Goal: Check status: Check status

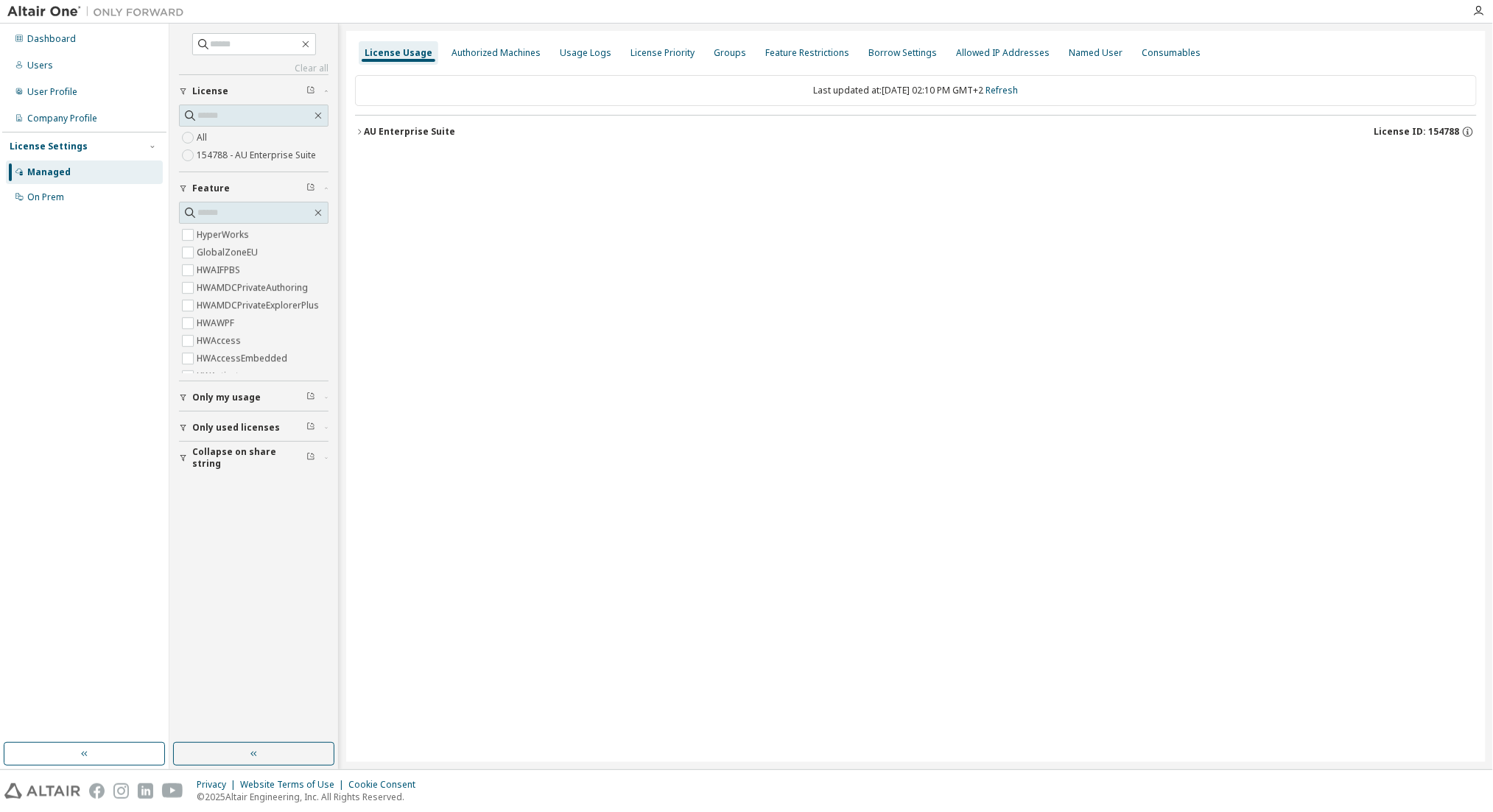
click at [385, 126] on div "AU Enterprise Suite" at bounding box center [409, 132] width 92 height 12
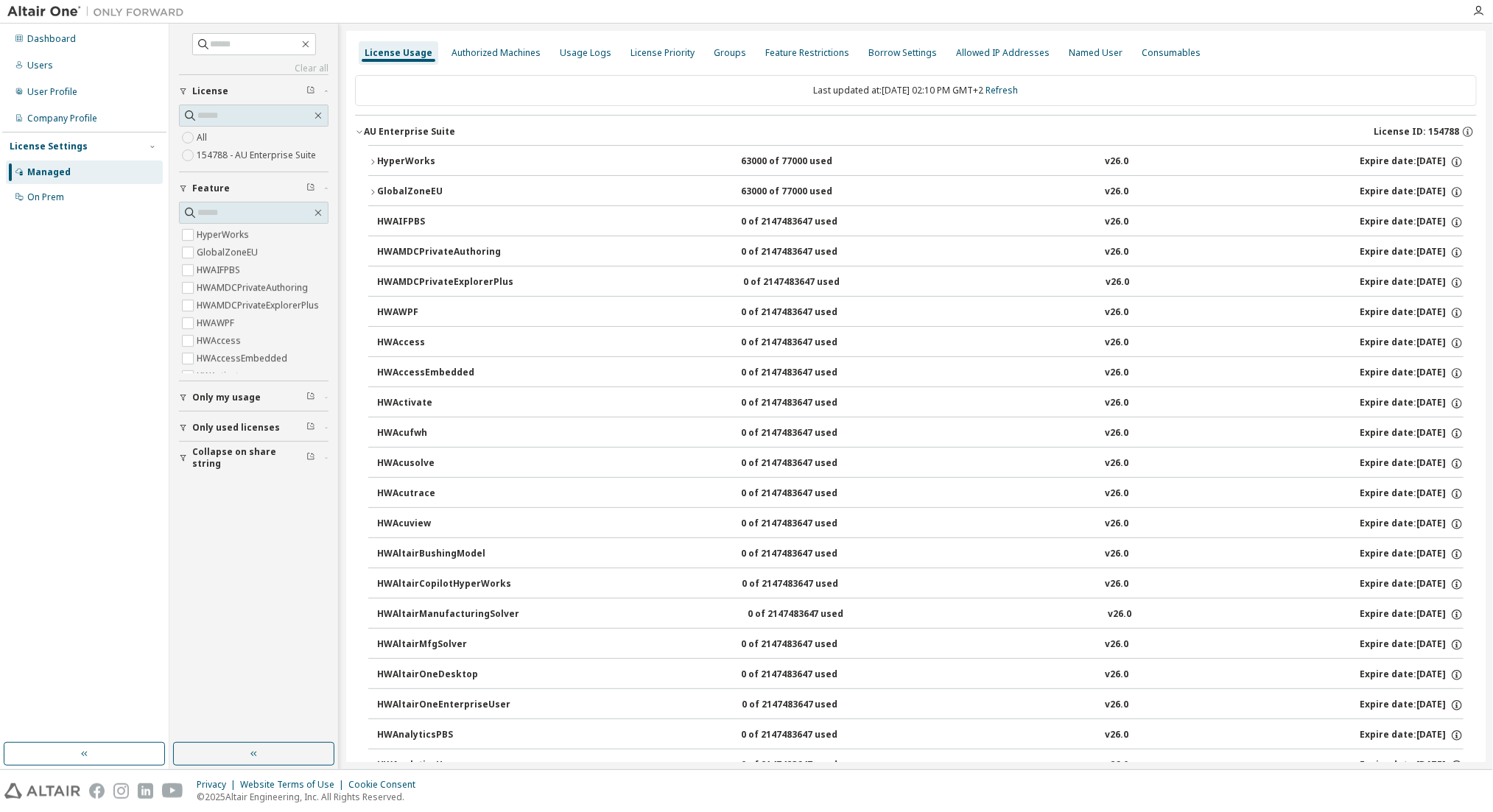
click at [402, 162] on div "HyperWorks" at bounding box center [443, 161] width 133 height 14
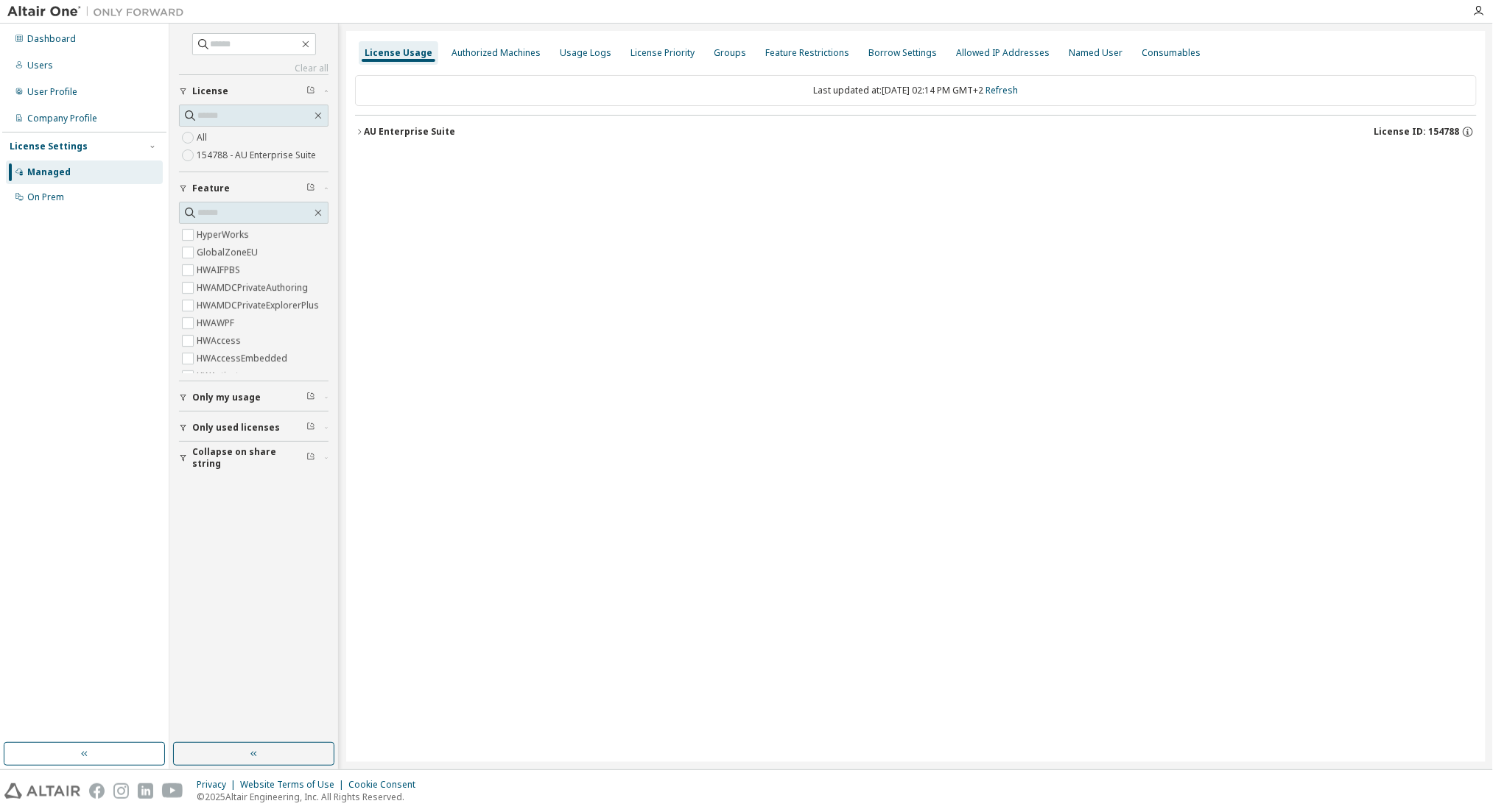
click at [410, 131] on div "AU Enterprise Suite" at bounding box center [409, 132] width 92 height 12
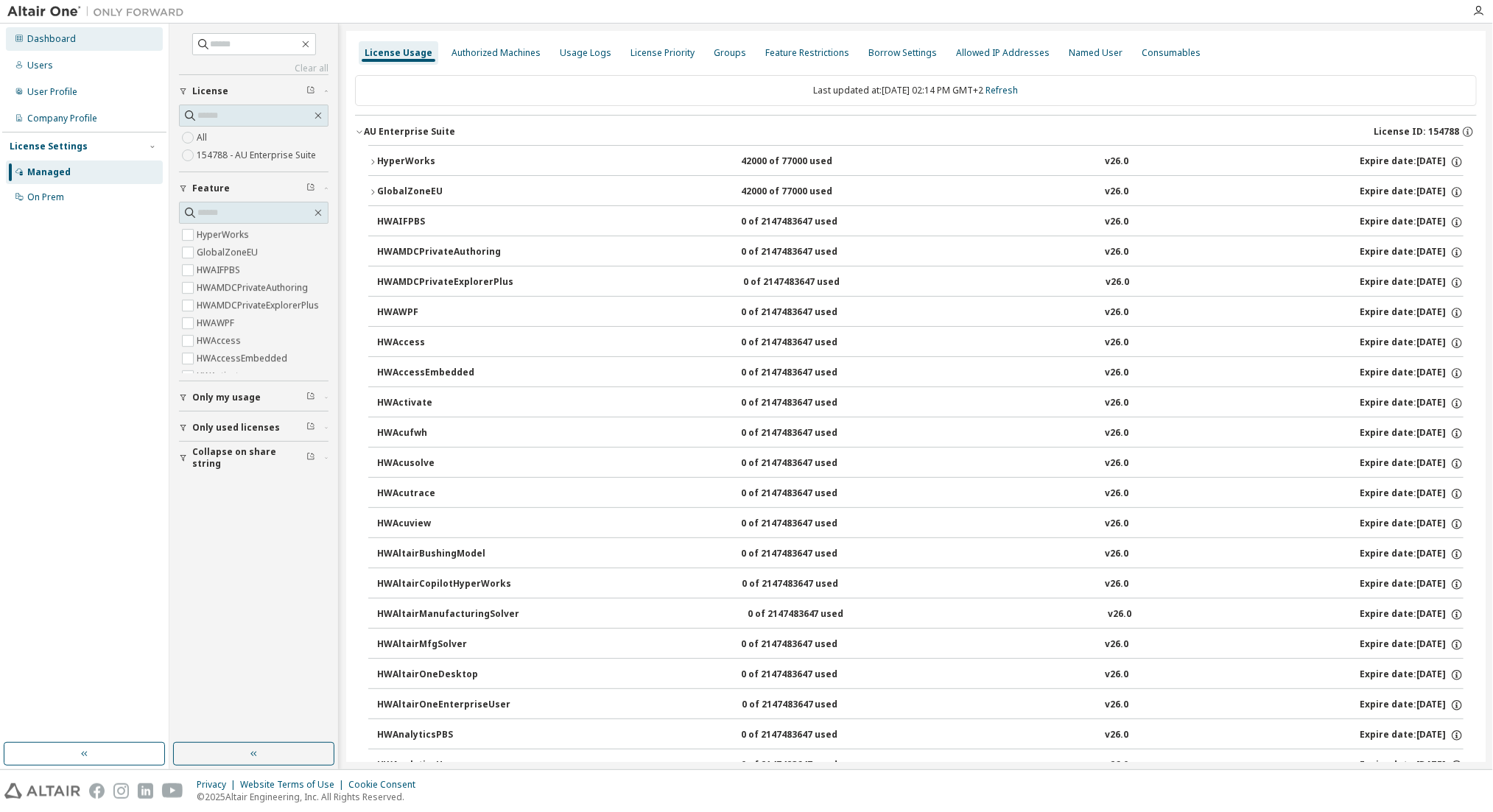
click at [64, 35] on div "Dashboard" at bounding box center [52, 39] width 49 height 12
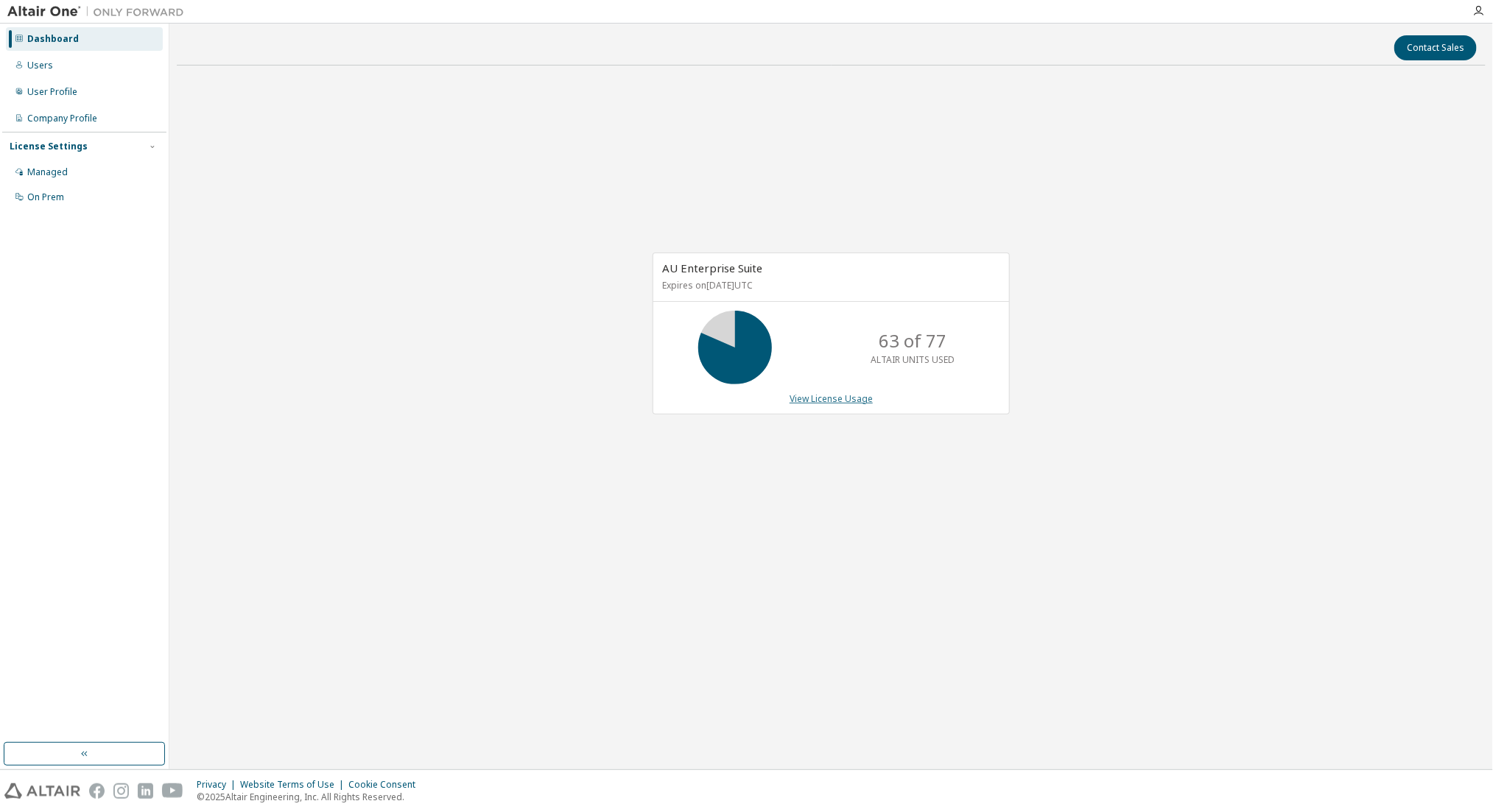
click at [814, 404] on link "View License Usage" at bounding box center [831, 398] width 83 height 13
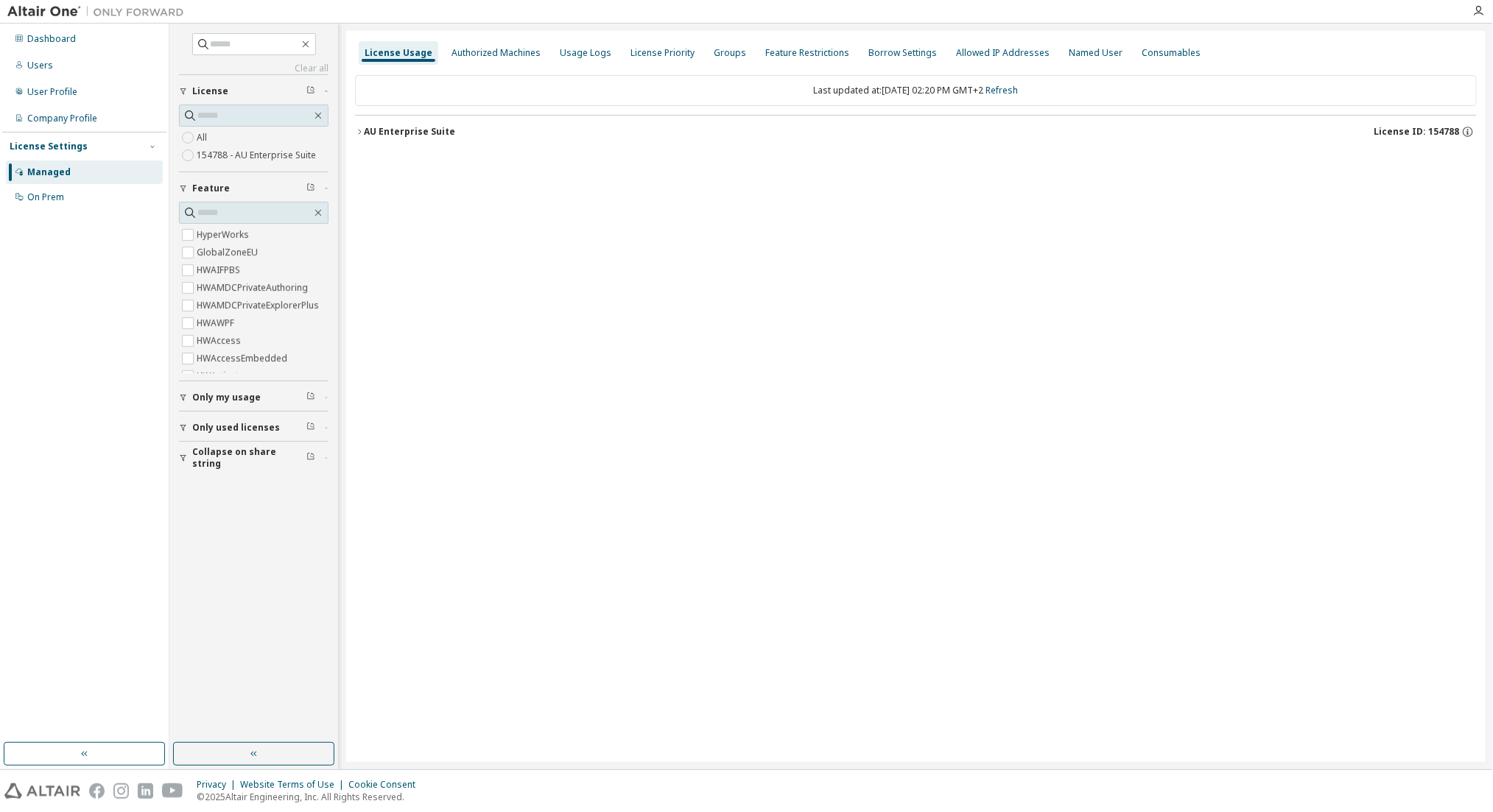
click at [392, 134] on div "AU Enterprise Suite" at bounding box center [409, 132] width 92 height 12
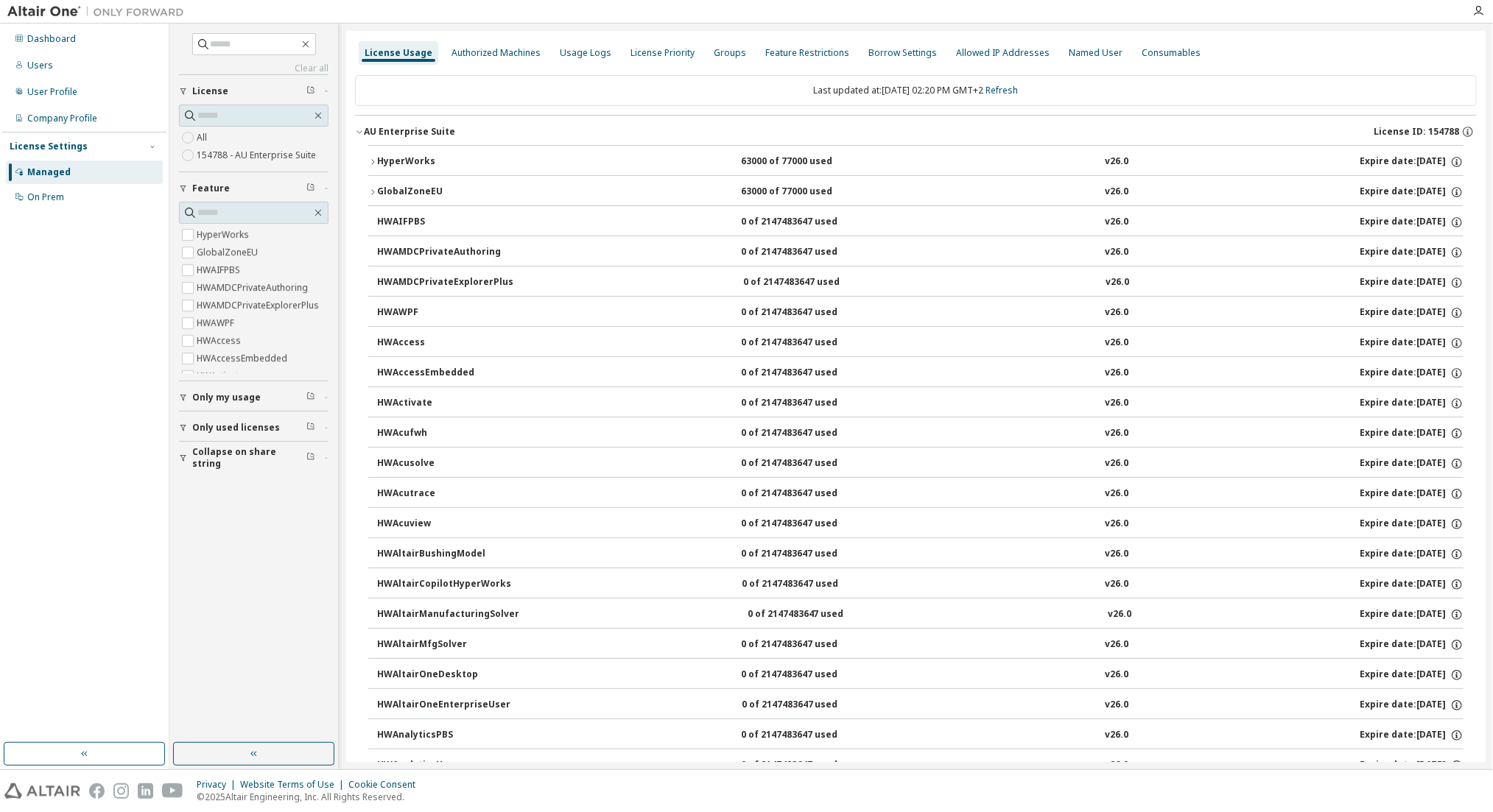
click at [402, 164] on div "HyperWorks" at bounding box center [443, 161] width 133 height 14
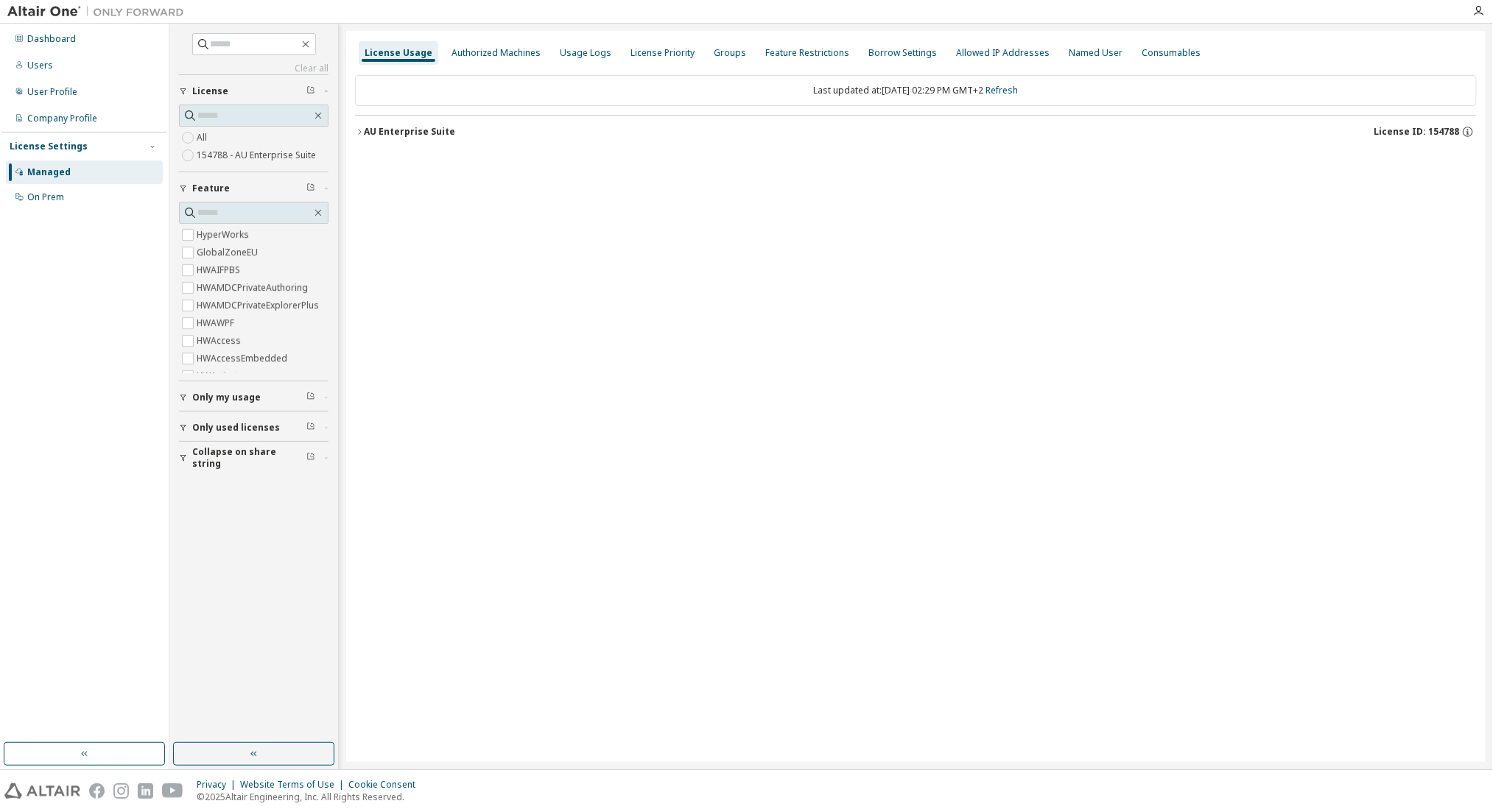
click at [412, 126] on div "AU Enterprise Suite" at bounding box center [409, 132] width 92 height 12
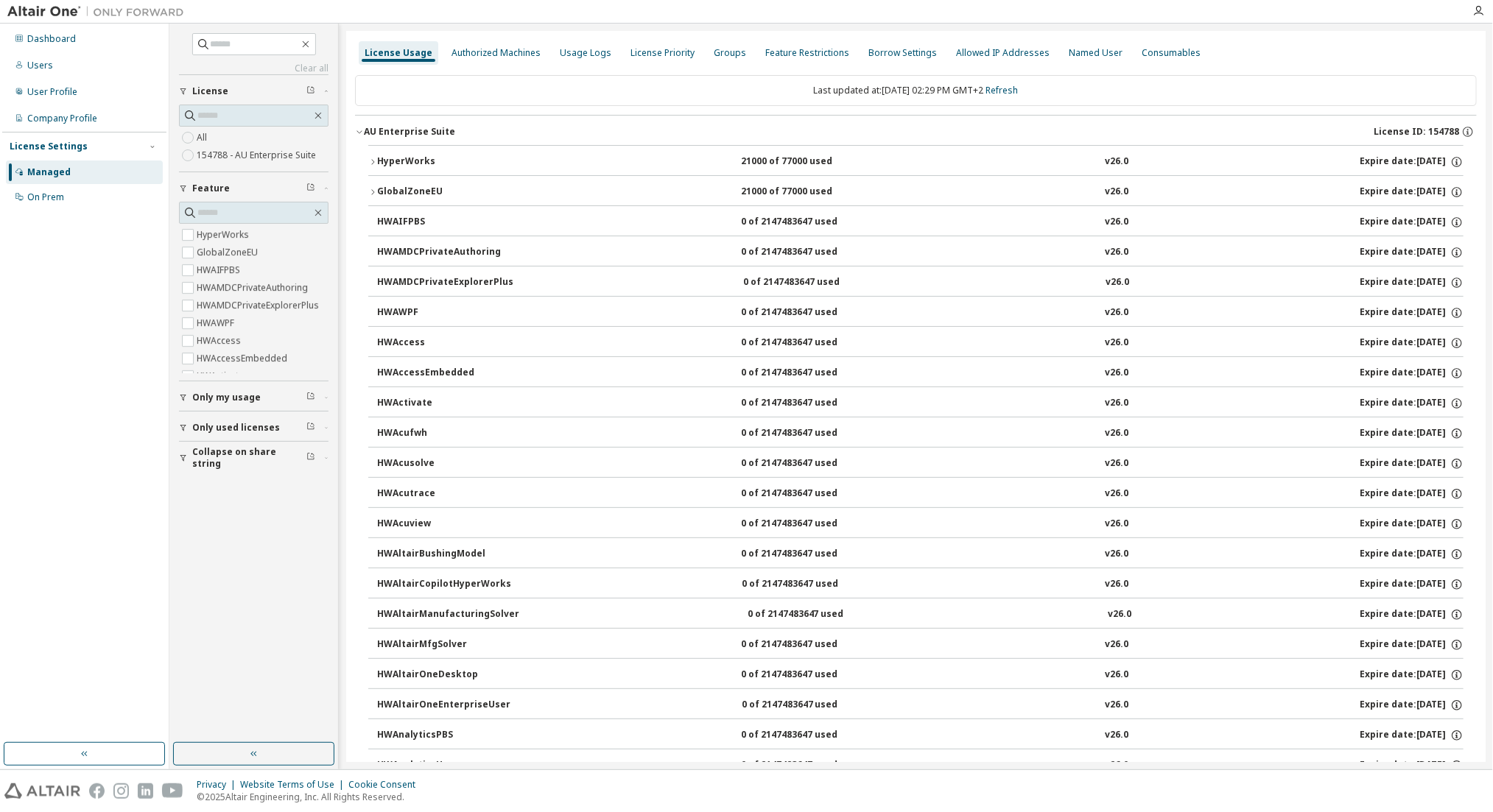
click at [426, 160] on div "HyperWorks" at bounding box center [443, 161] width 133 height 14
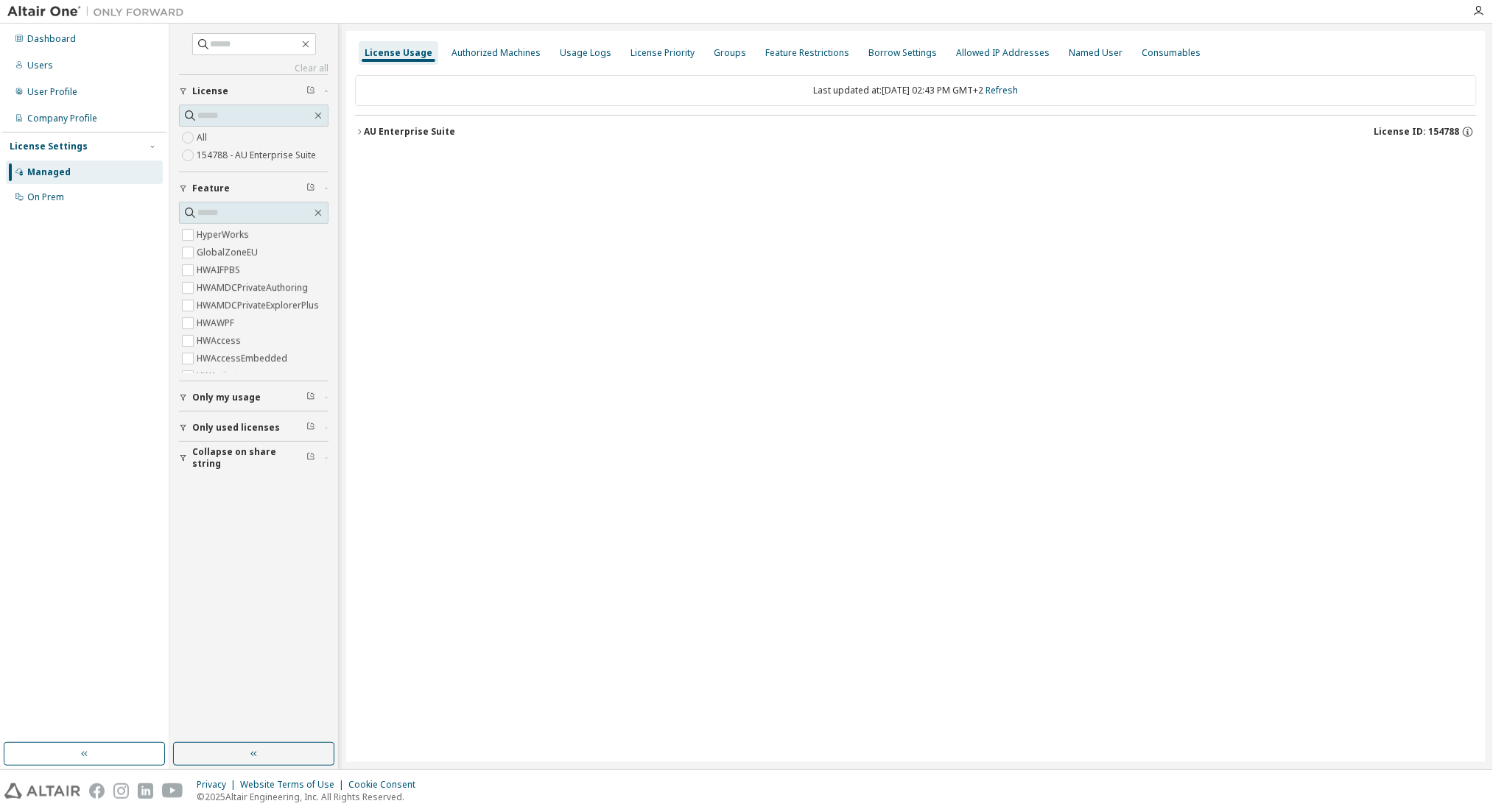
click at [439, 134] on div "AU Enterprise Suite" at bounding box center [409, 132] width 92 height 12
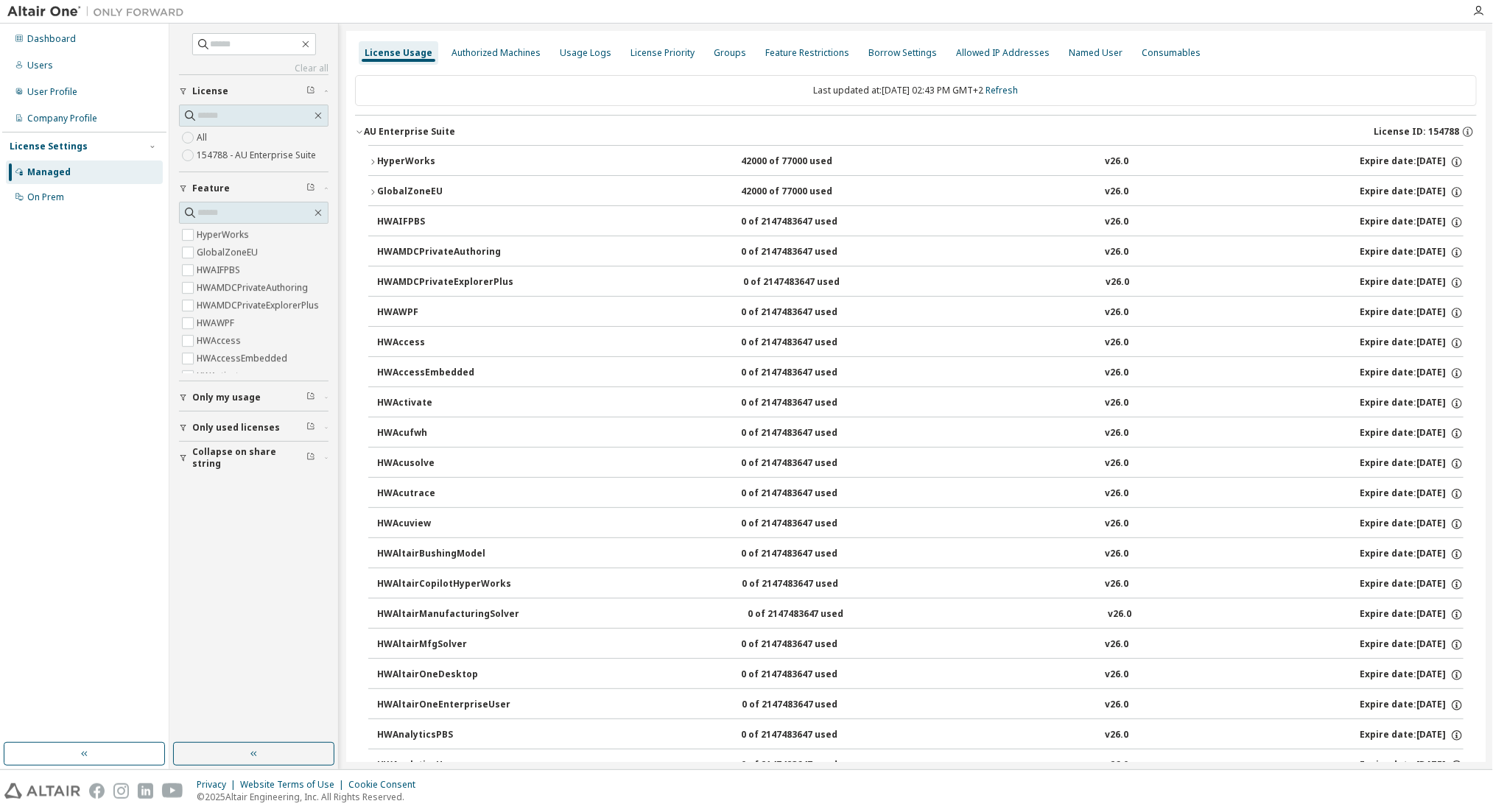
click at [424, 162] on div "HyperWorks" at bounding box center [443, 161] width 133 height 14
